Goal: Transaction & Acquisition: Purchase product/service

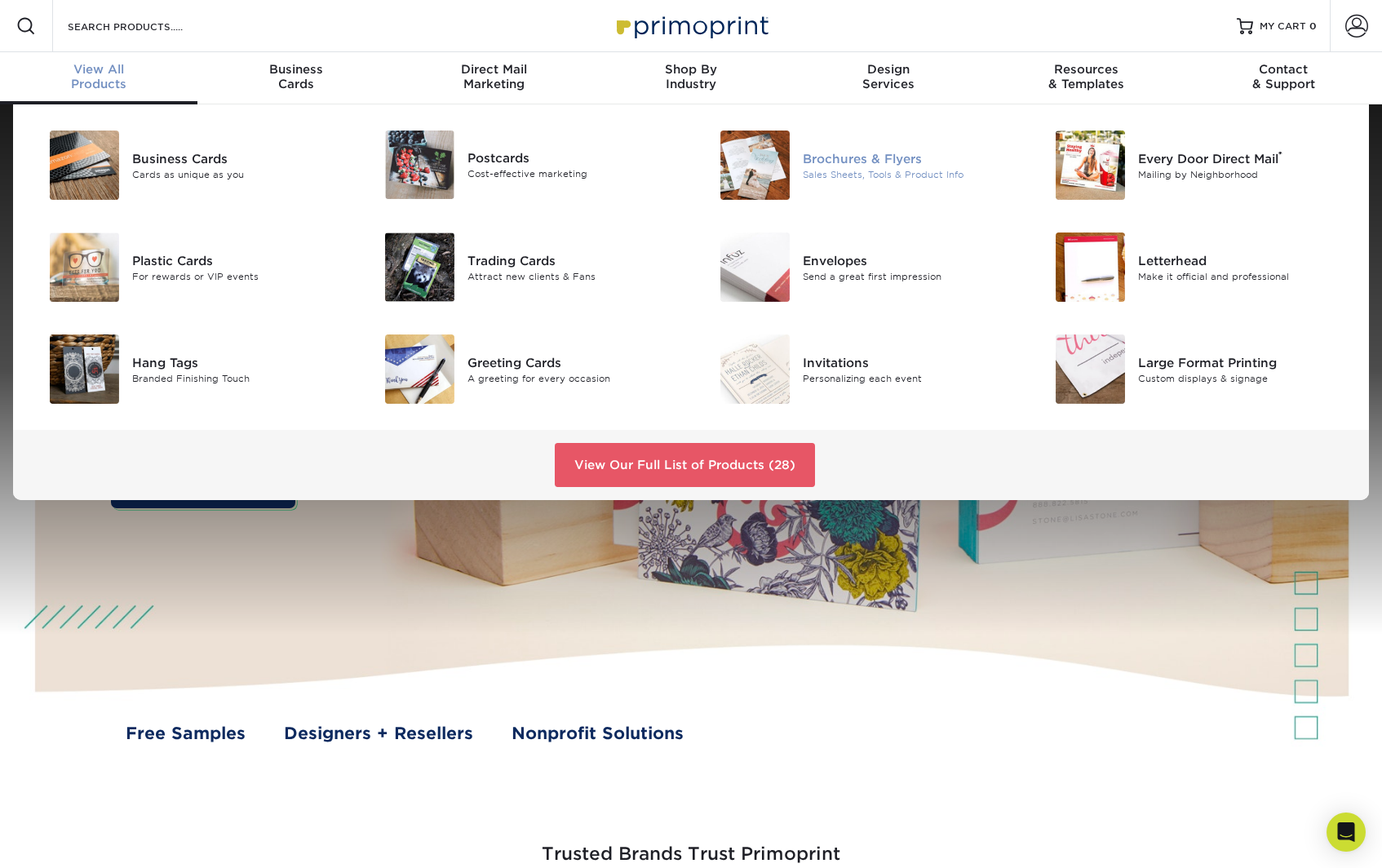
click at [744, 160] on img at bounding box center [754, 165] width 69 height 69
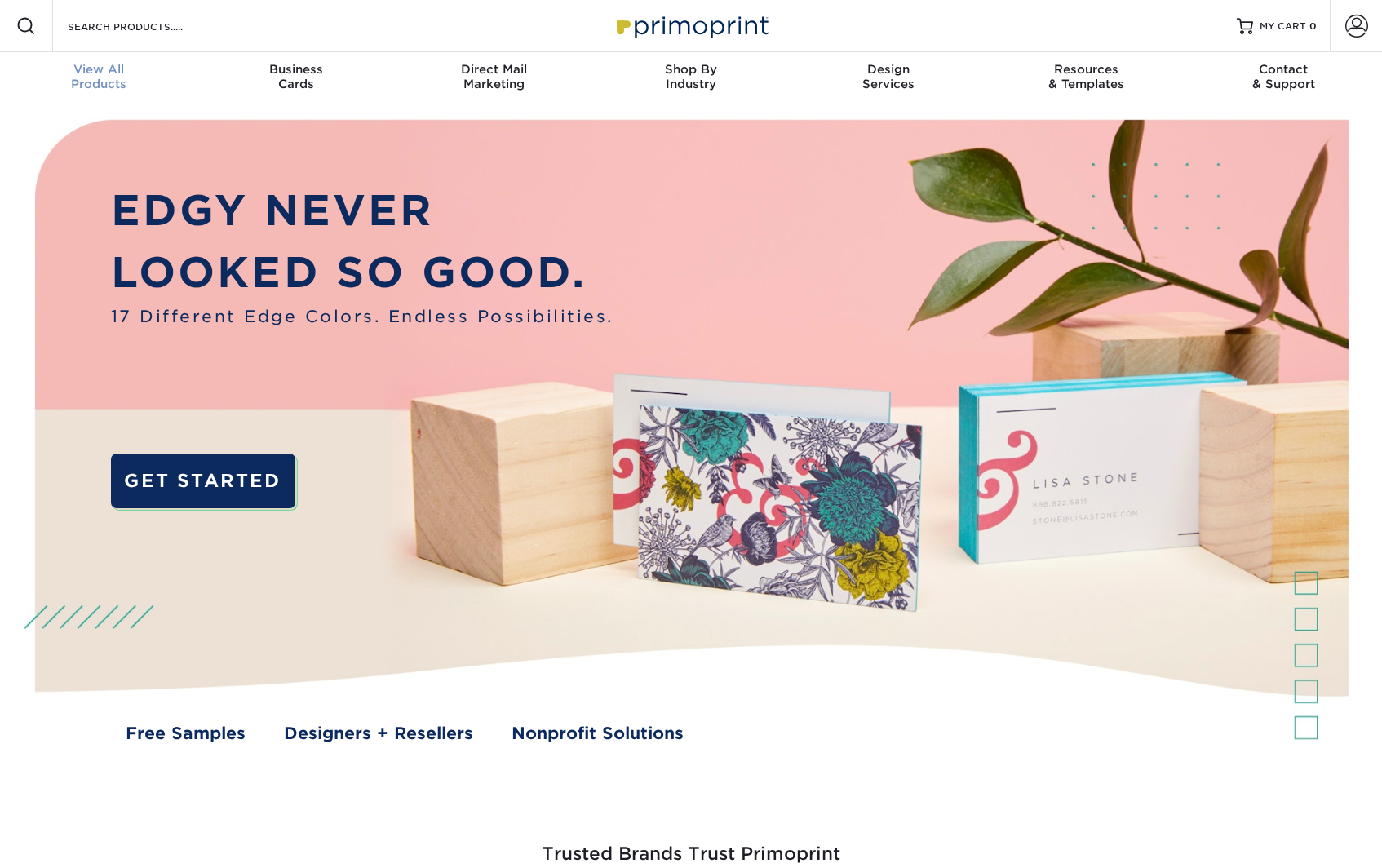
click at [109, 67] on span "View All" at bounding box center [99, 69] width 197 height 15
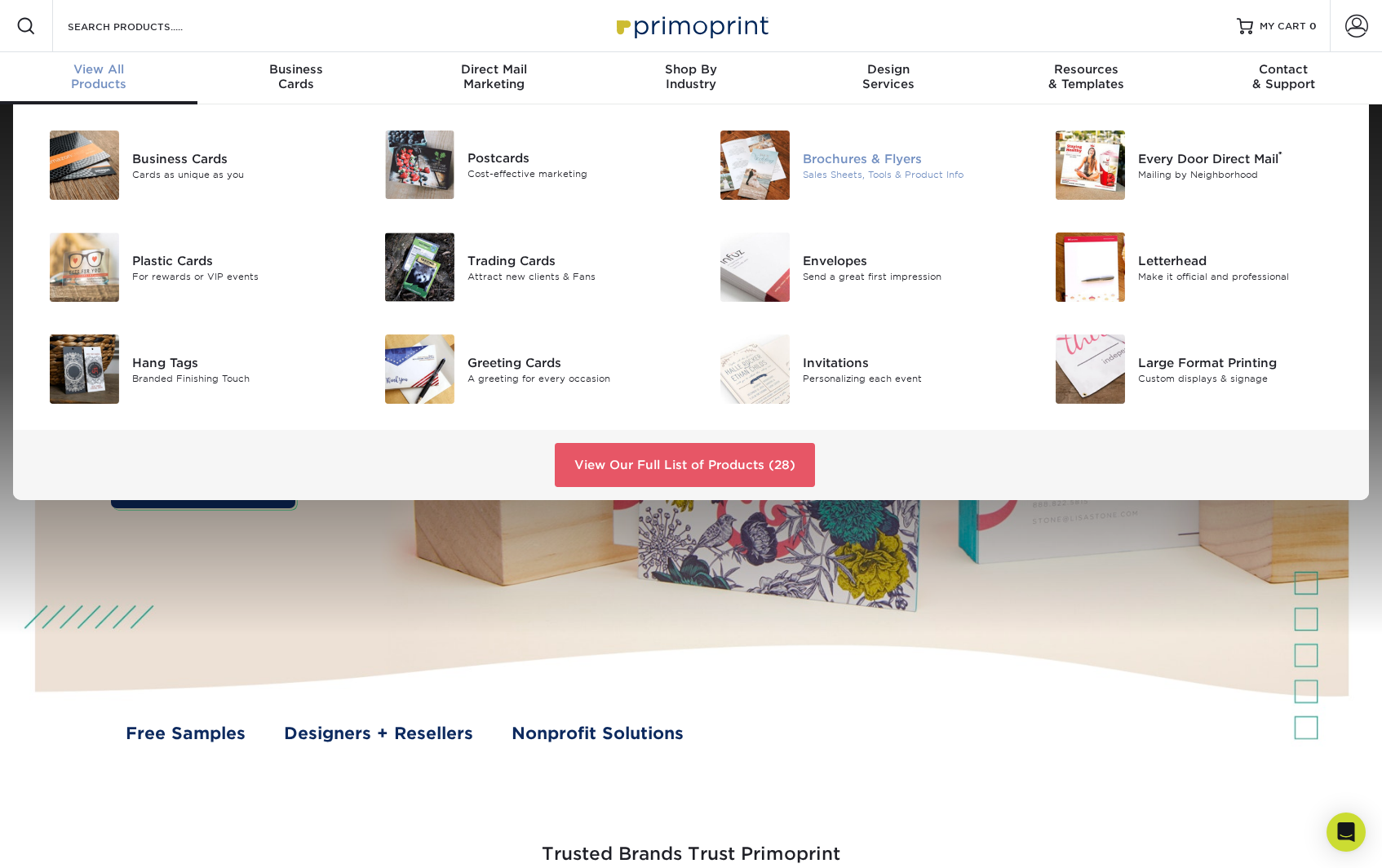
click at [767, 169] on img at bounding box center [754, 165] width 69 height 69
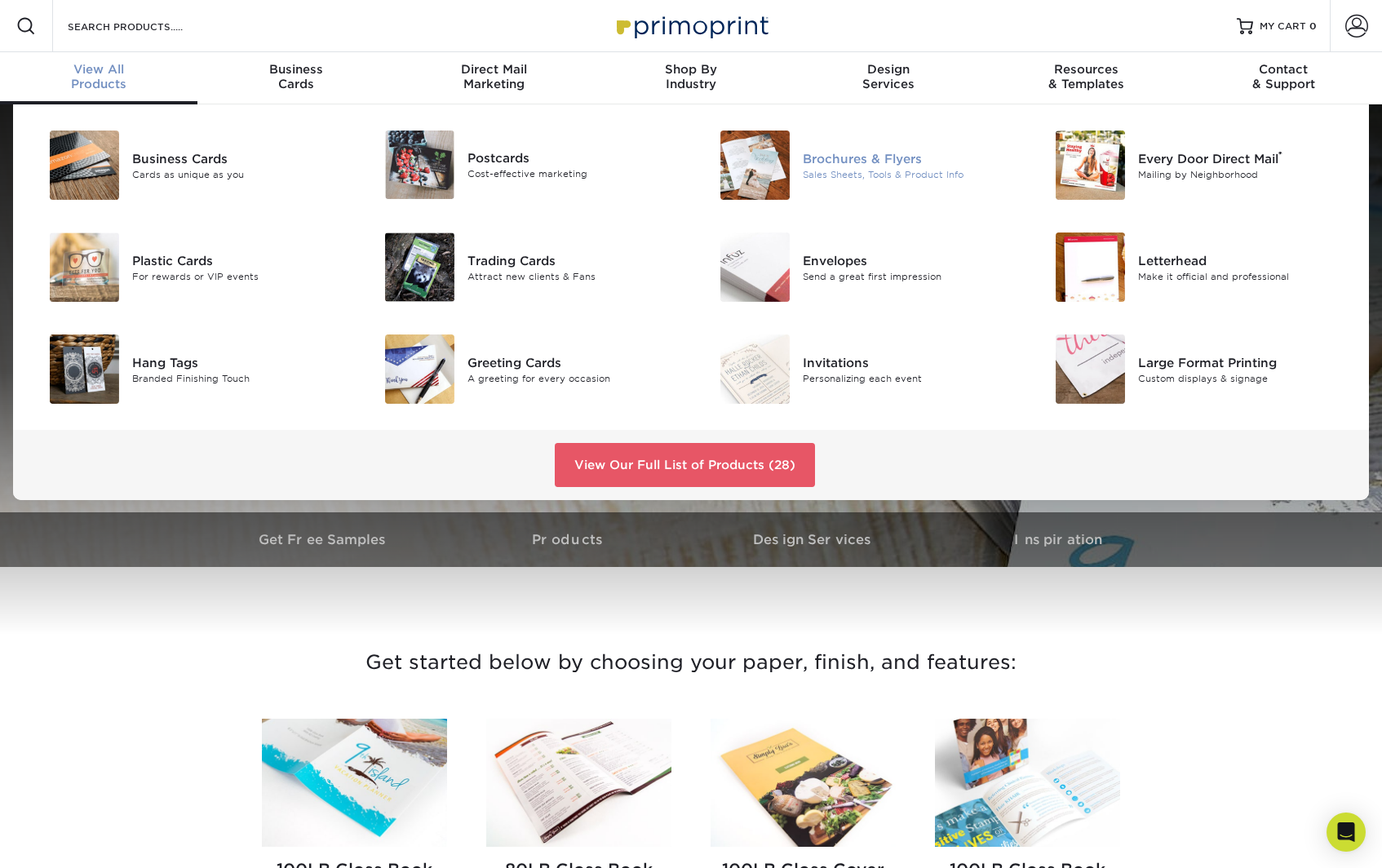
click at [838, 178] on div "Sales Sheets, Tools & Product Info" at bounding box center [908, 174] width 211 height 14
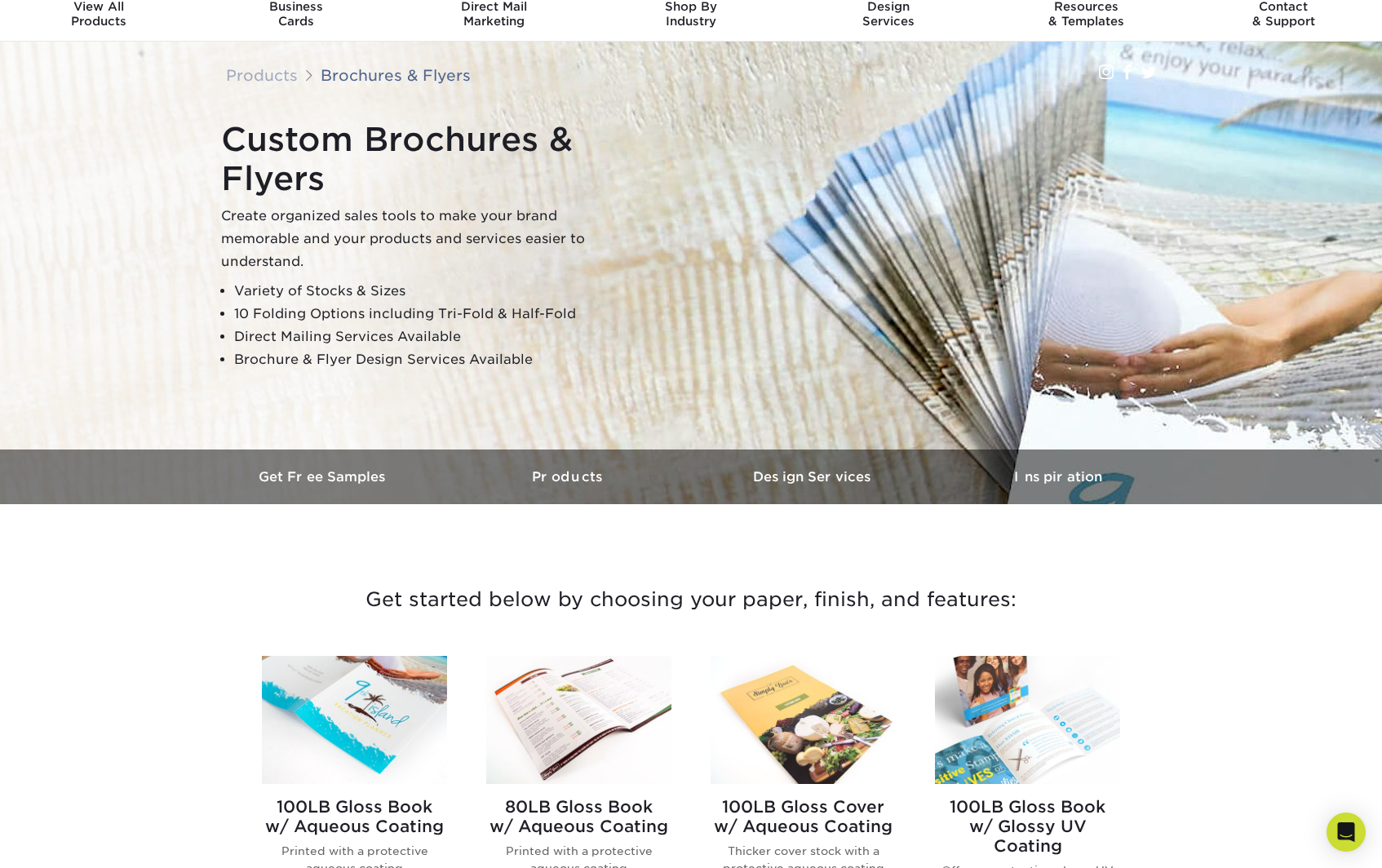
scroll to position [374, 0]
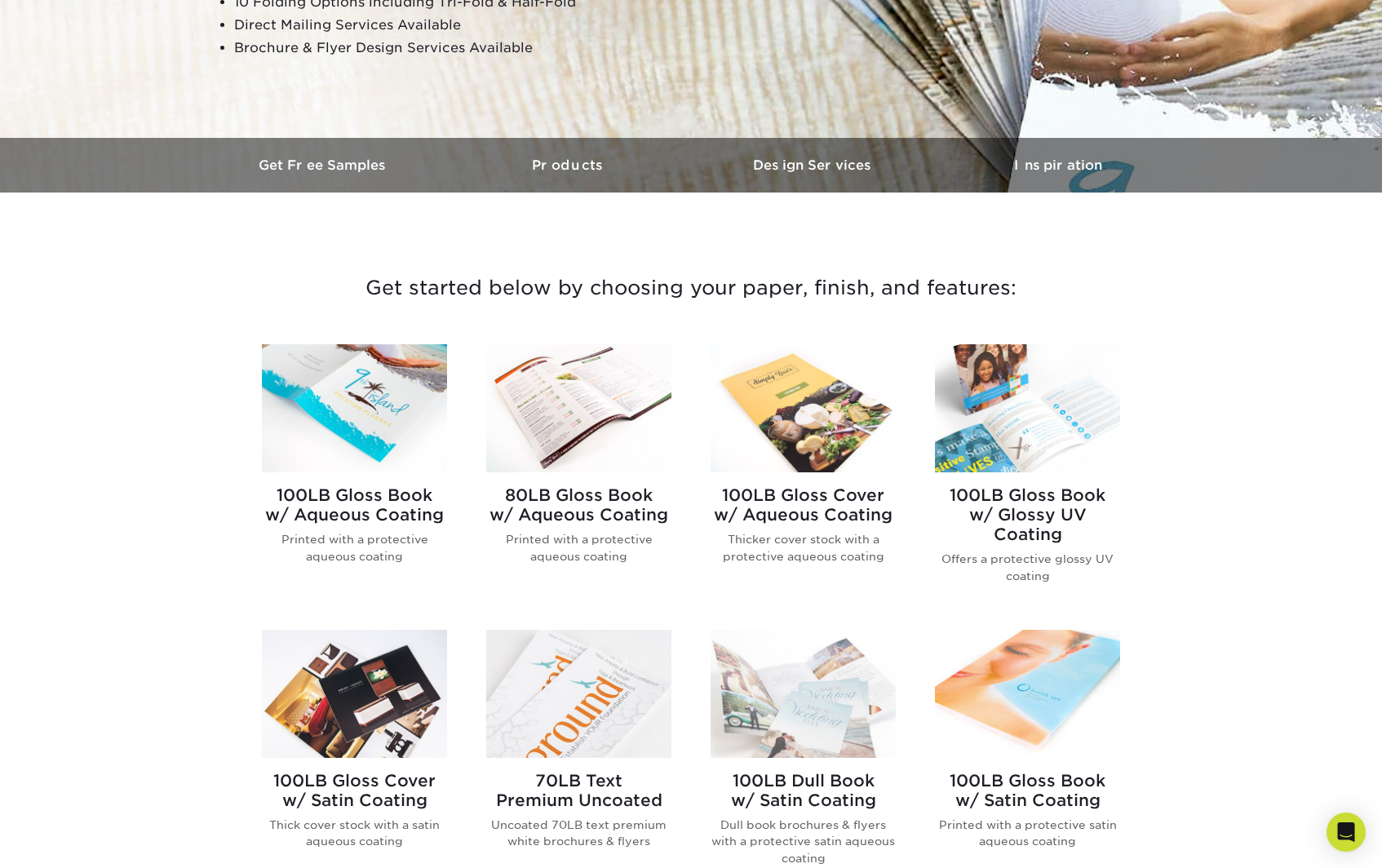
click at [810, 433] on img at bounding box center [803, 408] width 185 height 128
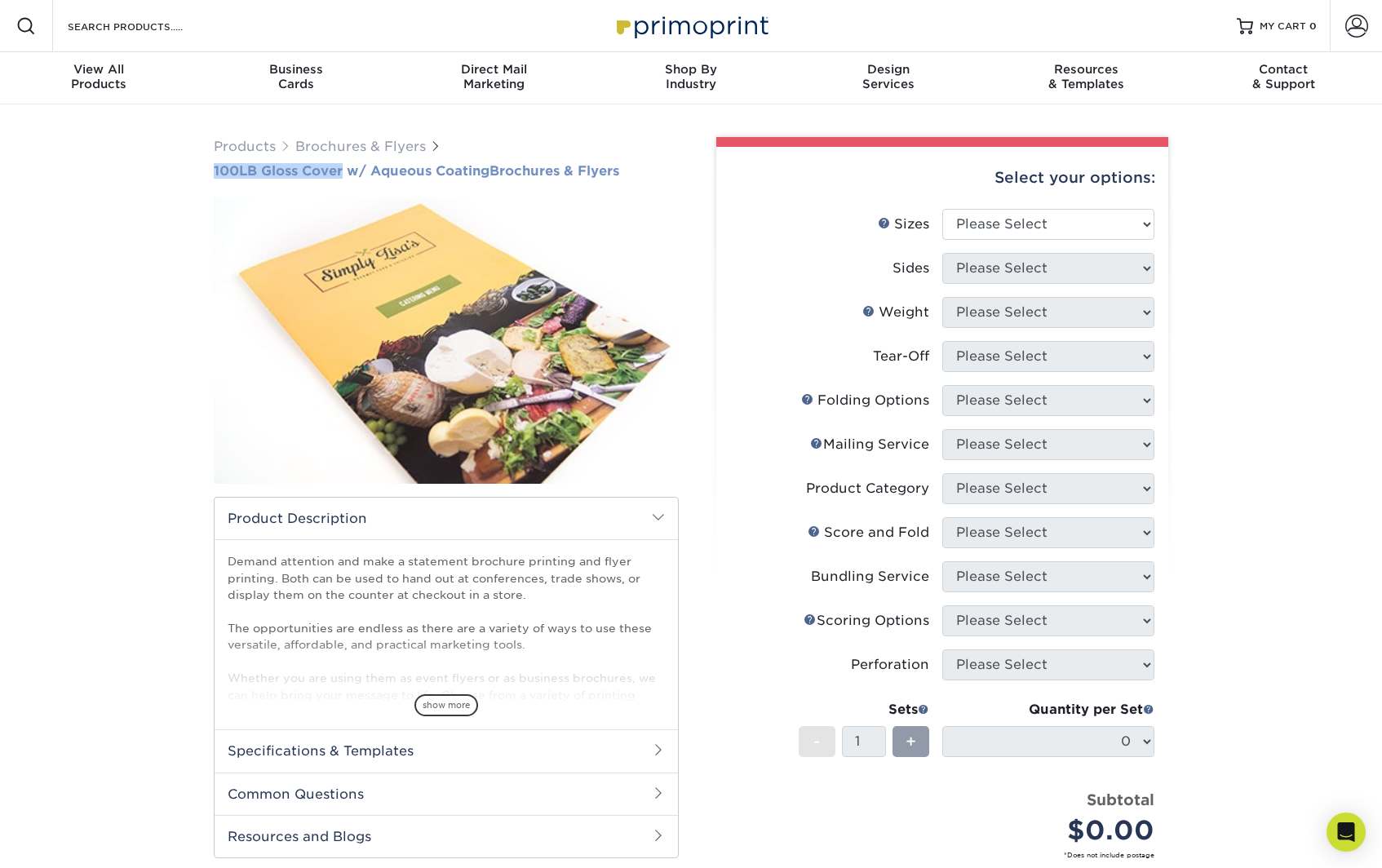
drag, startPoint x: 201, startPoint y: 172, endPoint x: 346, endPoint y: 174, distance: 145.0
click at [346, 174] on div "Products Brochures & Flyers 100LB Gloss Cover w/ Aqueous Coating Brochures & Fl…" at bounding box center [691, 605] width 1382 height 1001
copy span "100LB Gloss Cover"
click at [158, 170] on div "Products Brochures & Flyers 100LB Gloss Cover w/ Aqueous Coating Brochures & Fl…" at bounding box center [691, 605] width 1382 height 1001
drag, startPoint x: 209, startPoint y: 173, endPoint x: 667, endPoint y: 170, distance: 458.0
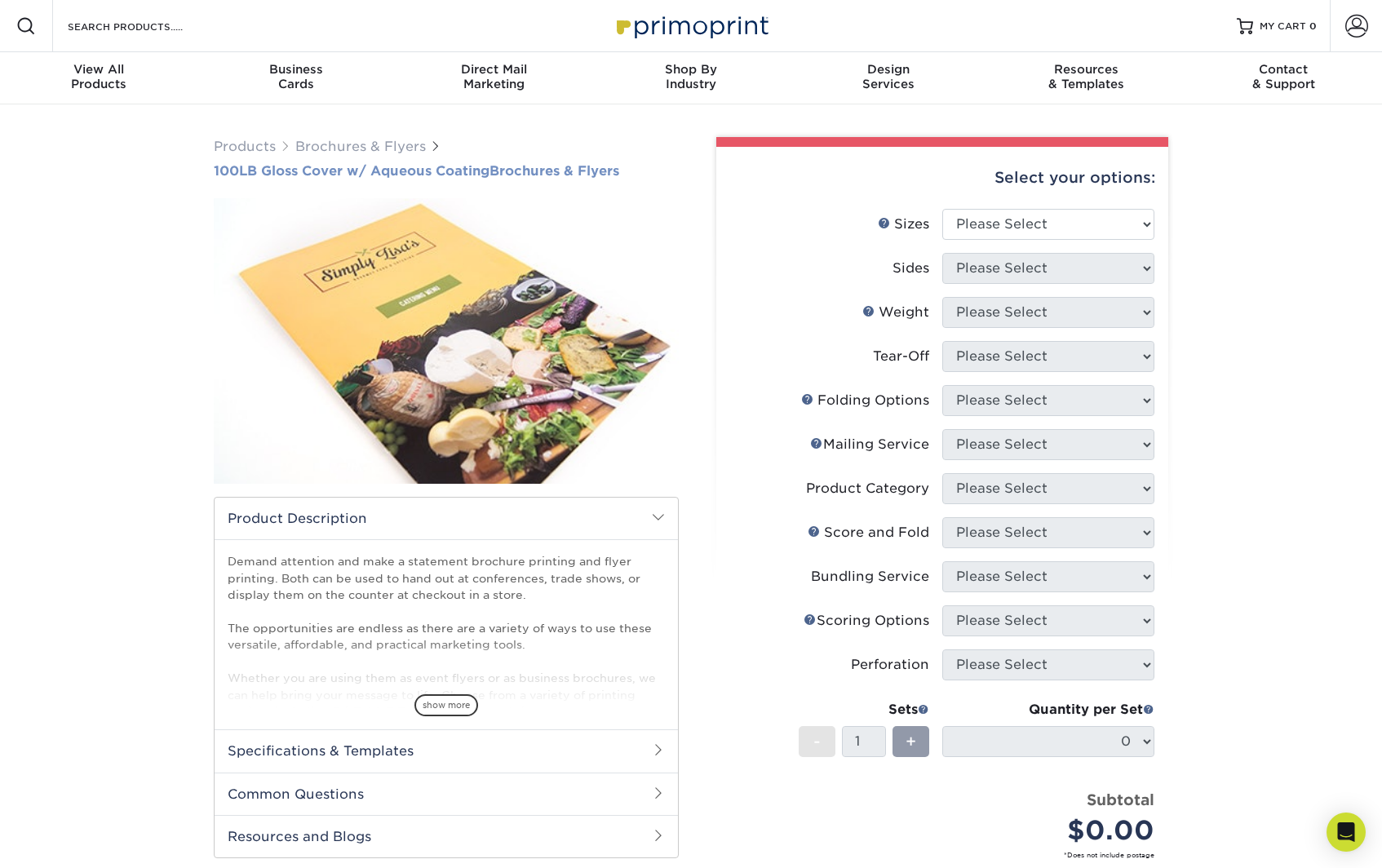
click at [667, 170] on div "Products Brochures & Flyers 100LB Gloss Cover w/ Aqueous Coating Brochures & Fl…" at bounding box center [446, 588] width 489 height 903
copy h1 "100LB Gloss Cover w/ Aqueous Coating Brochures & Flyers"
